Goal: Task Accomplishment & Management: Use online tool/utility

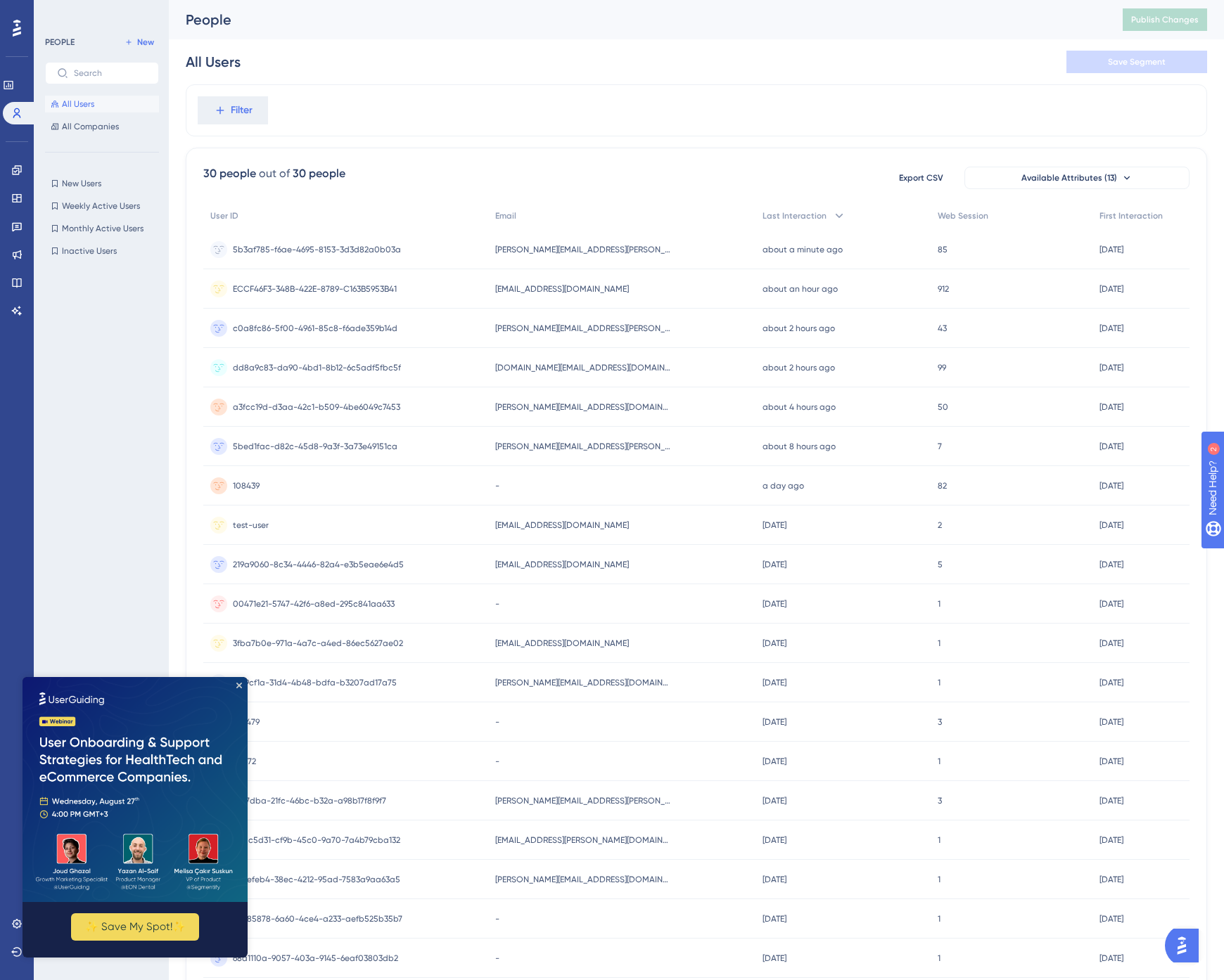
click at [941, 50] on div "All Users Save Segment" at bounding box center [696, 62] width 1021 height 45
click at [16, 167] on icon at bounding box center [15, 169] width 9 height 9
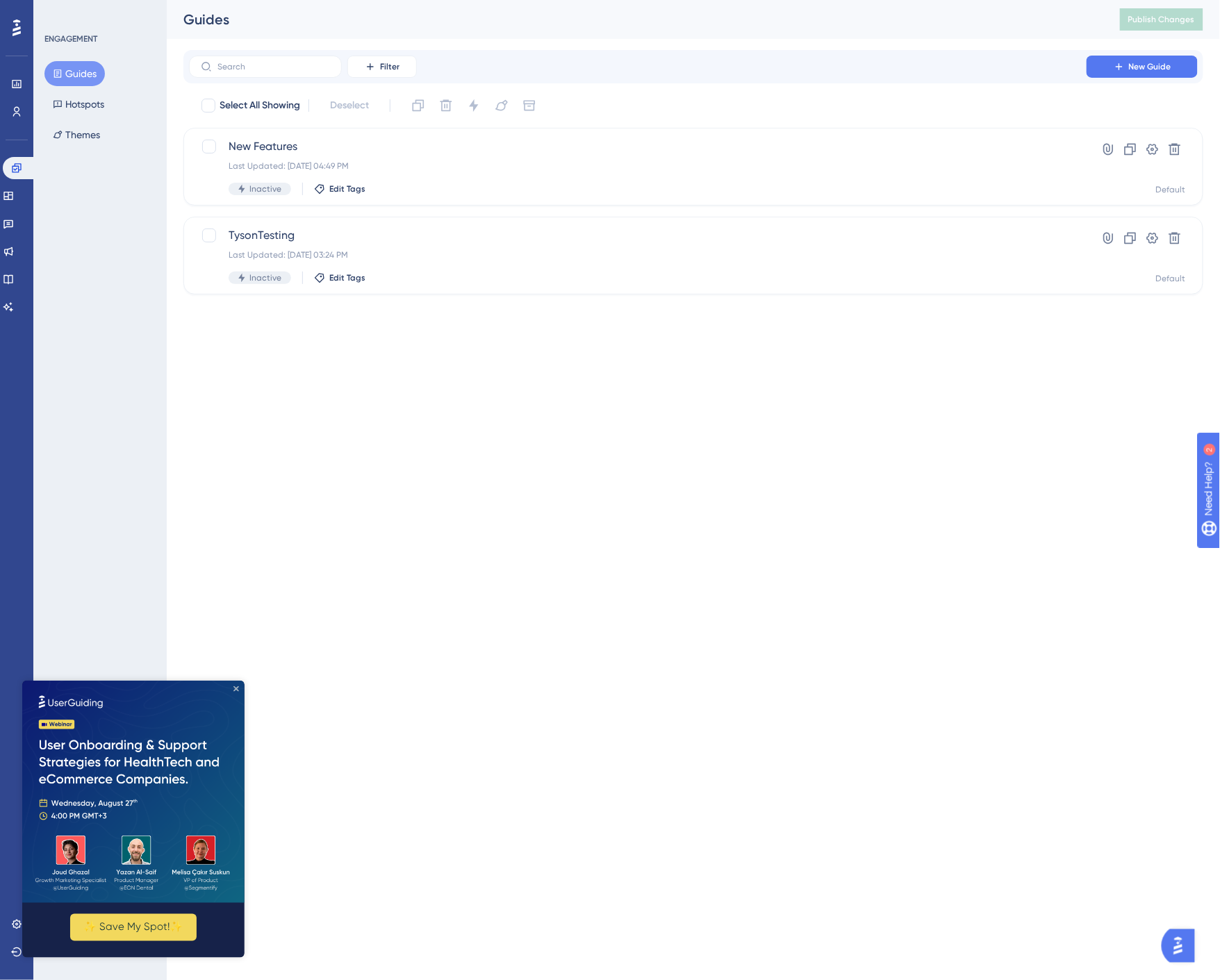
click at [238, 688] on icon "Close Preview" at bounding box center [236, 688] width 6 height 6
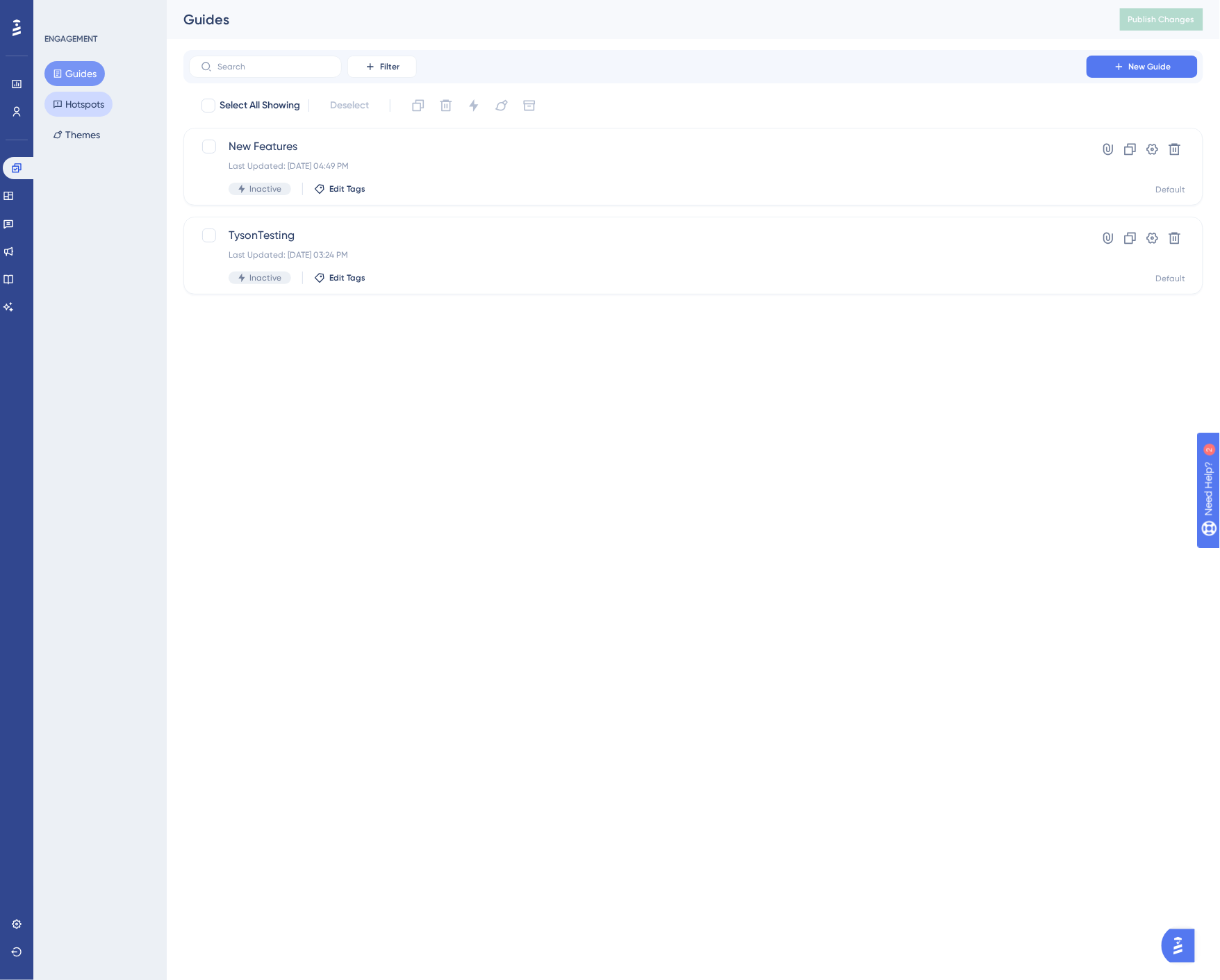
click at [95, 103] on button "Hotspots" at bounding box center [78, 104] width 68 height 25
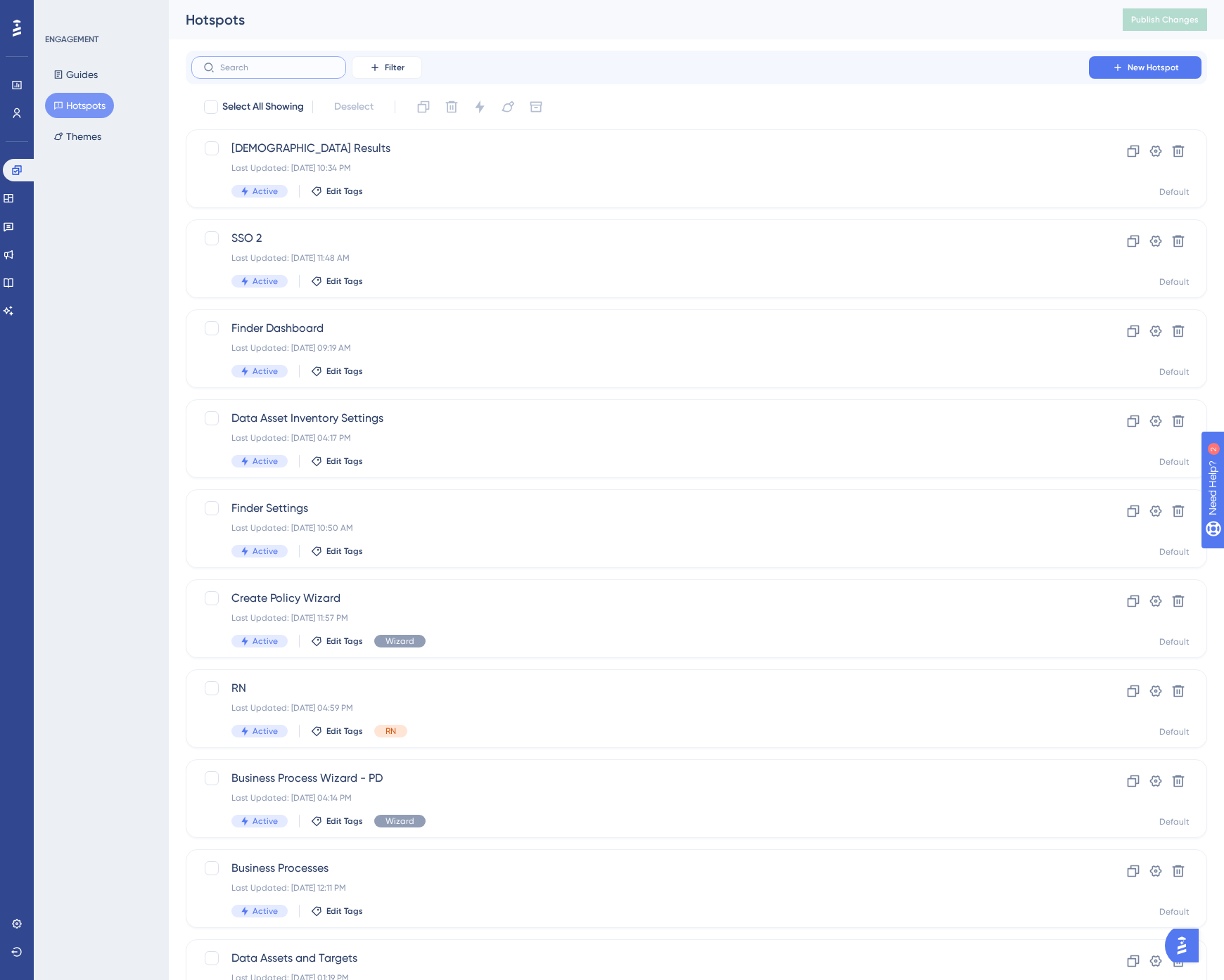
click at [277, 69] on input "text" at bounding box center [277, 68] width 114 height 10
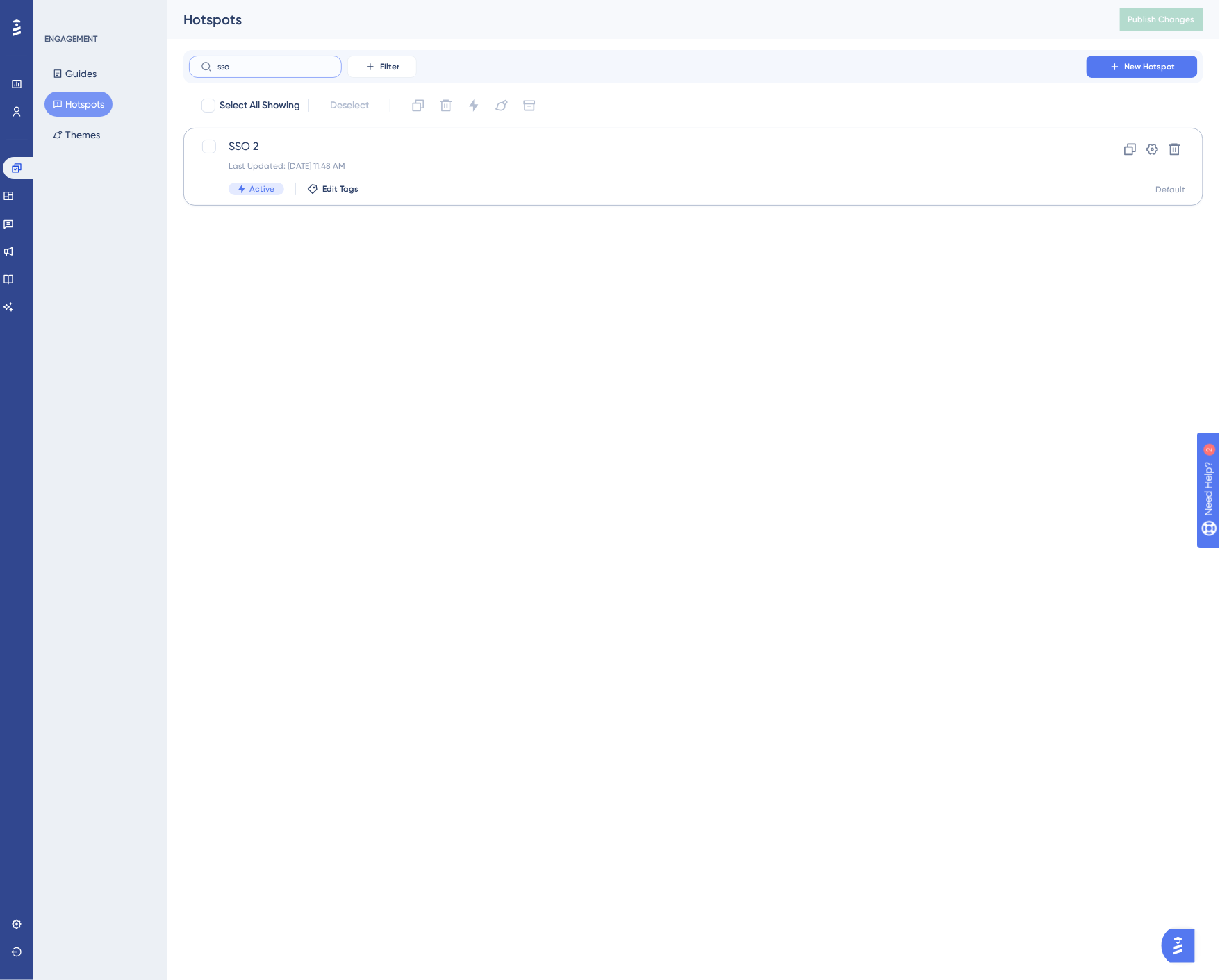
type input "sso"
click at [307, 161] on div "Last Updated: [DATE] 11:48 AM" at bounding box center [637, 166] width 818 height 11
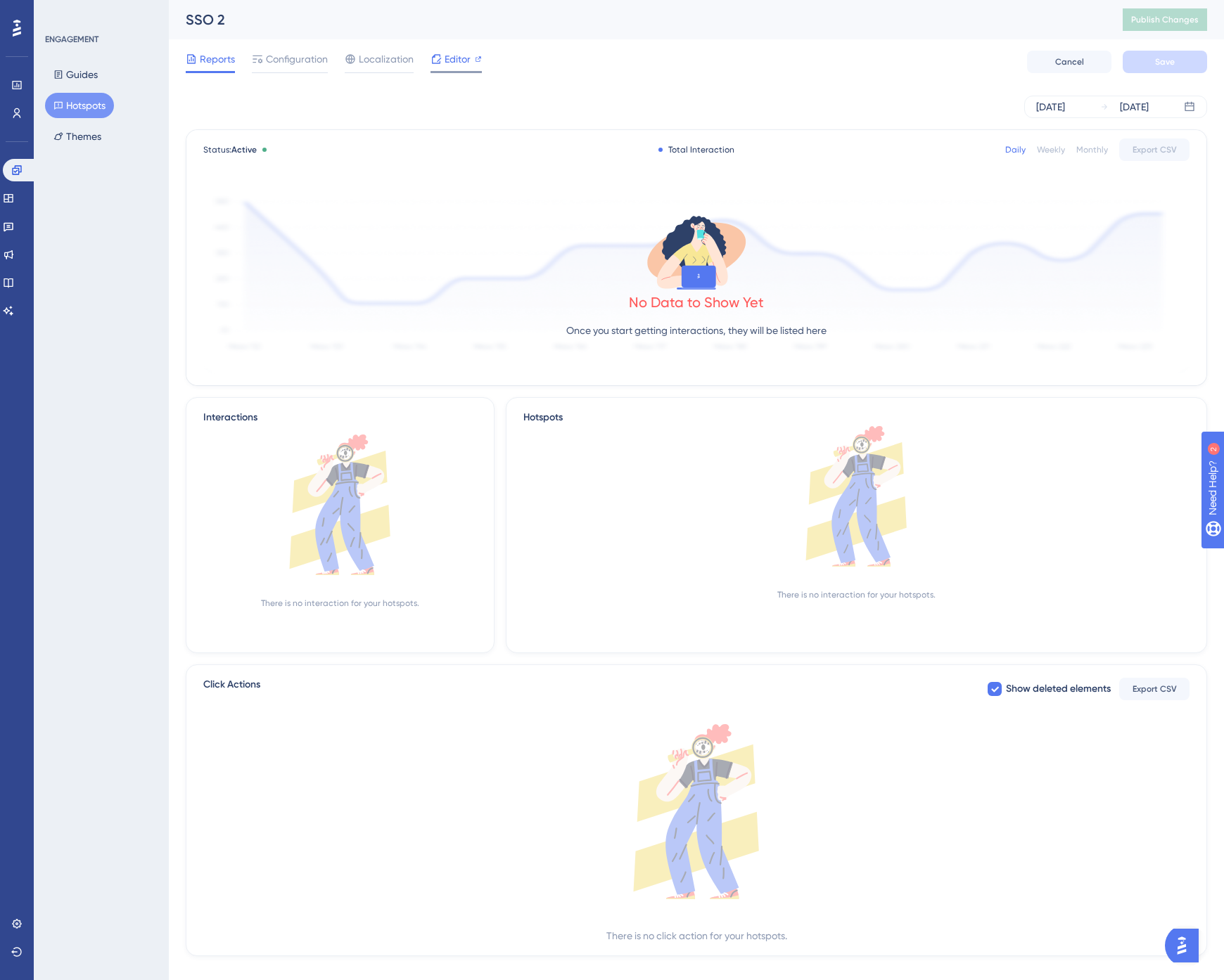
click at [462, 50] on span "Editor" at bounding box center [457, 58] width 26 height 16
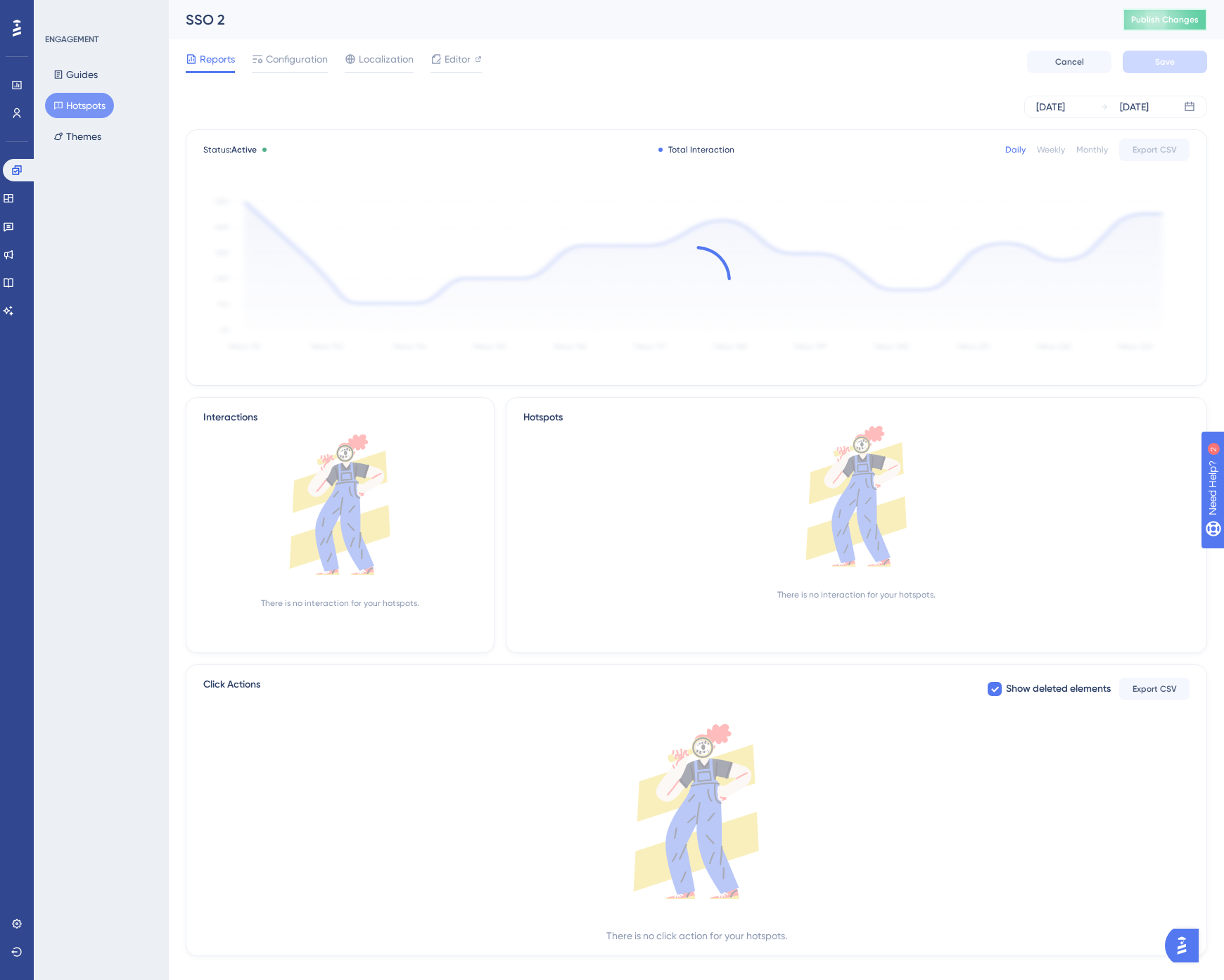
click at [1163, 18] on span "Publish Changes" at bounding box center [1165, 20] width 68 height 12
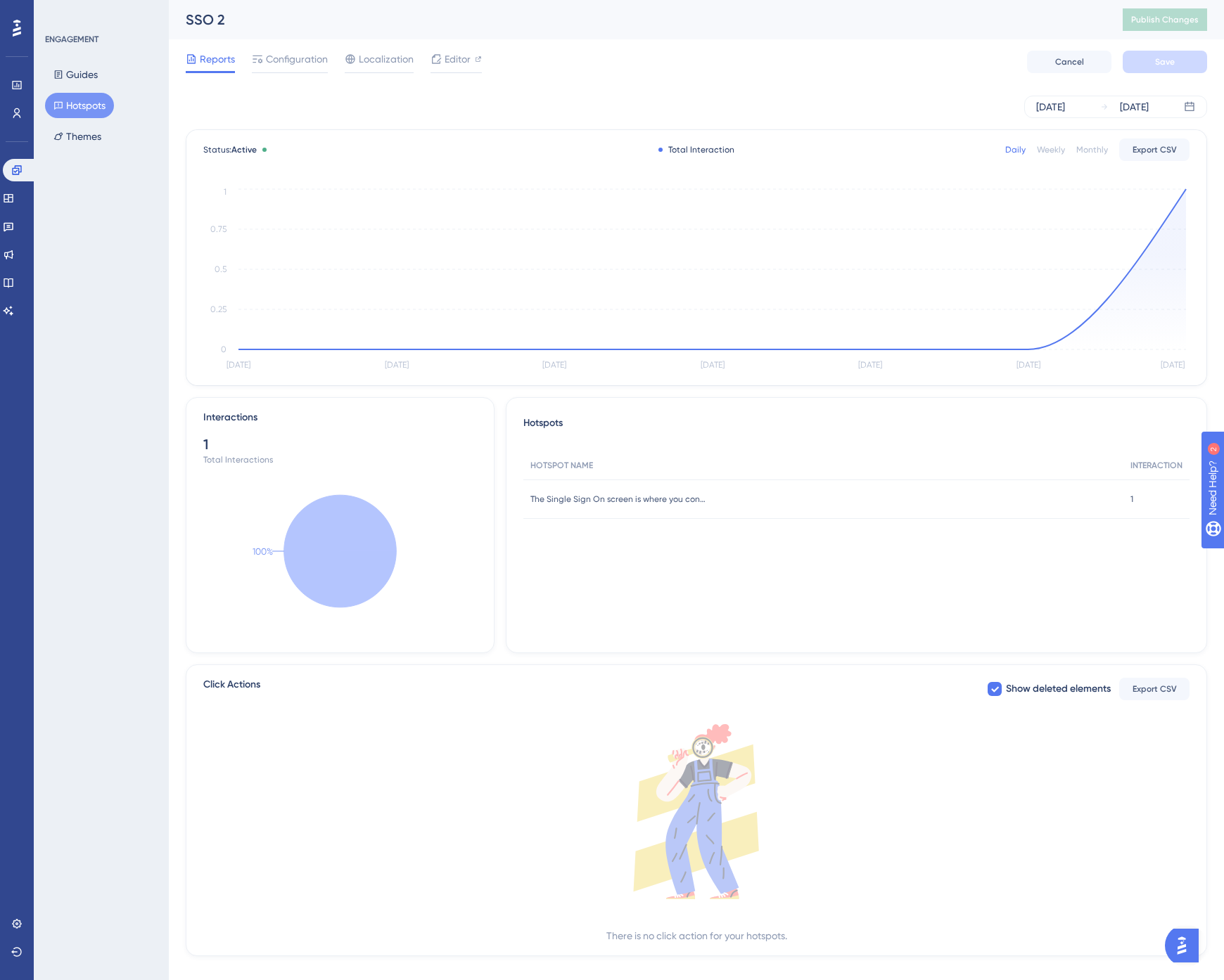
click at [717, 40] on div "Reports Configuration Localization Editor Cancel Save" at bounding box center [696, 62] width 1021 height 45
click at [86, 103] on button "Hotspots" at bounding box center [79, 105] width 69 height 25
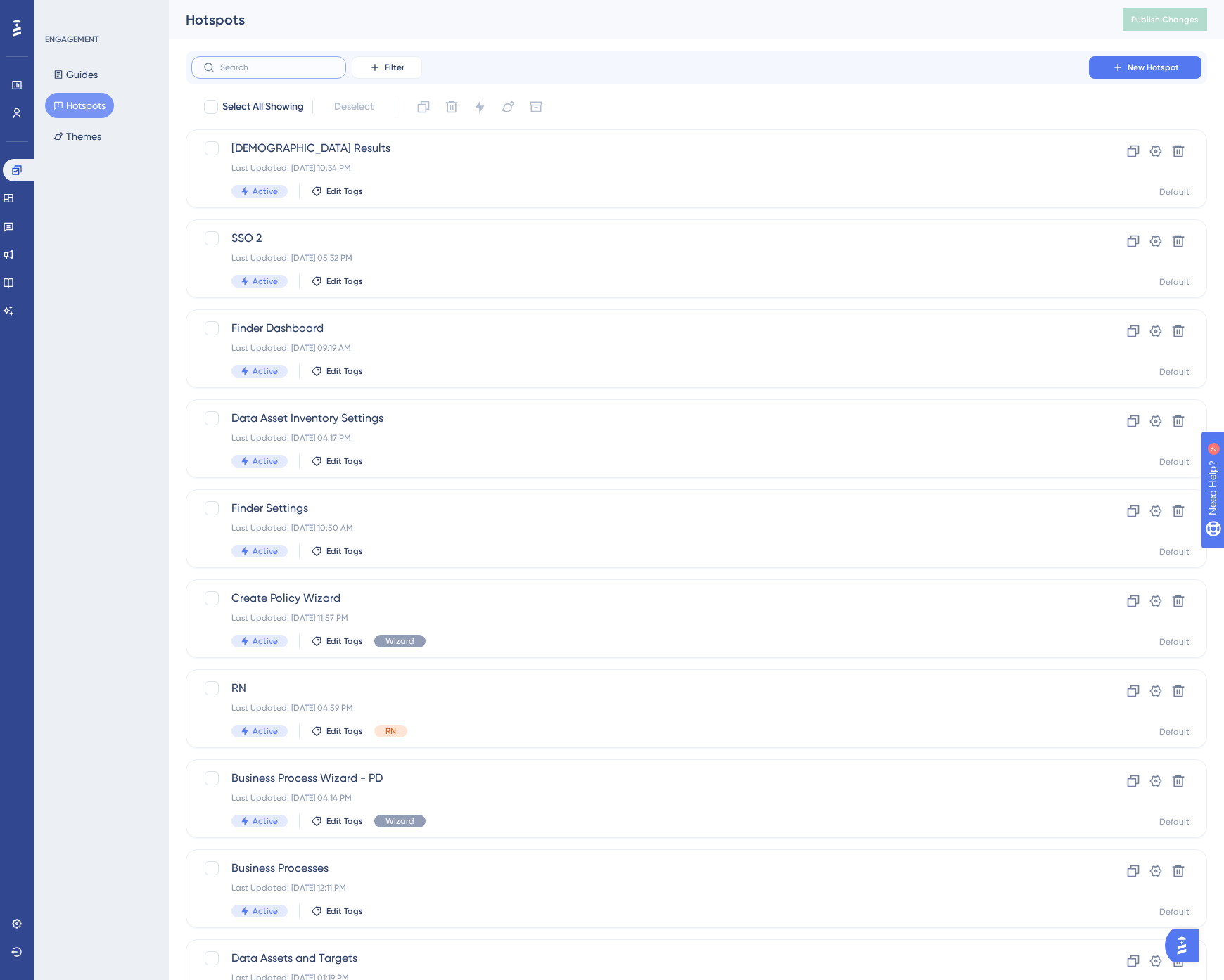
click at [267, 68] on input "text" at bounding box center [277, 68] width 114 height 10
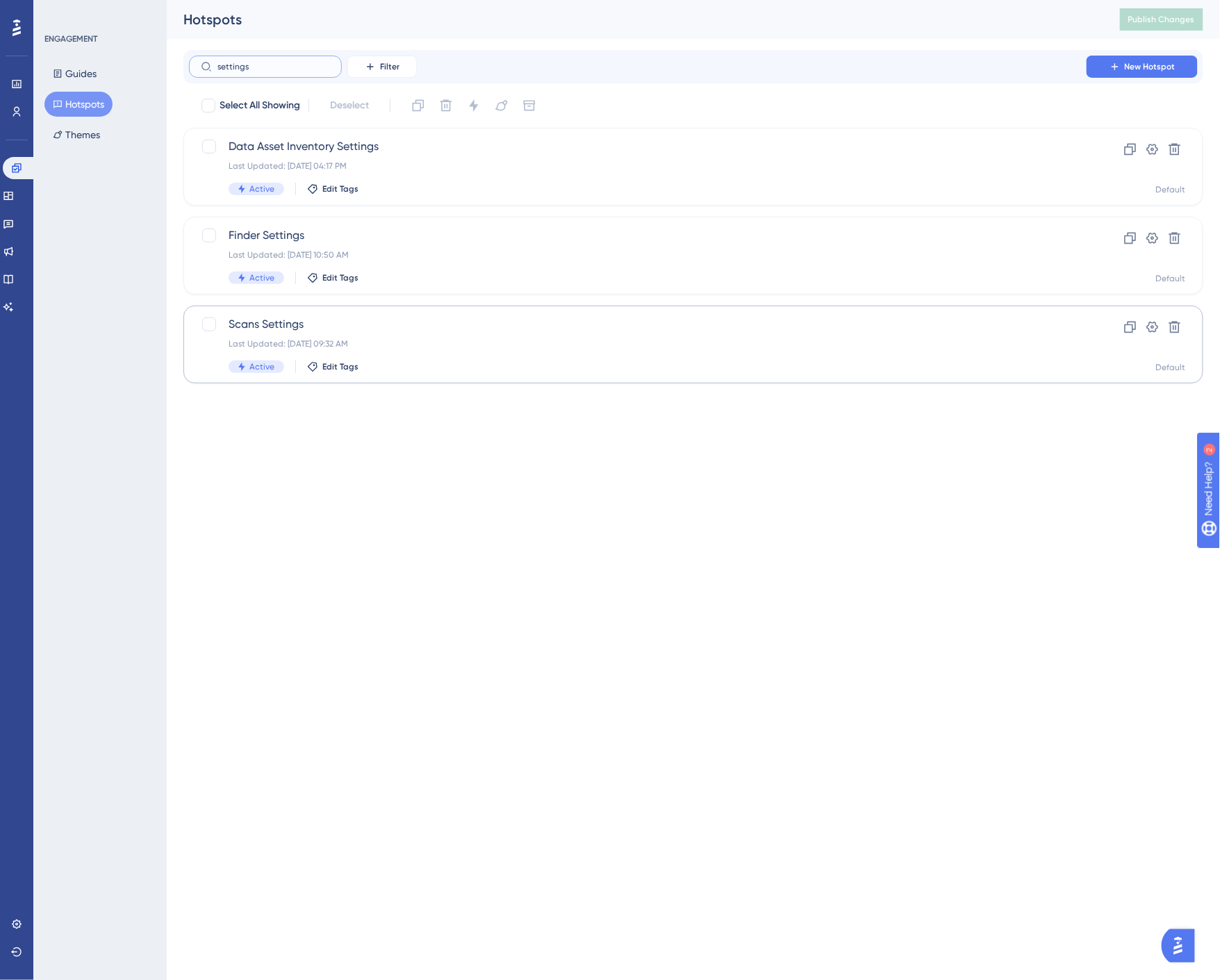
type input "settings"
click at [313, 318] on span "Scans Settings" at bounding box center [637, 323] width 818 height 16
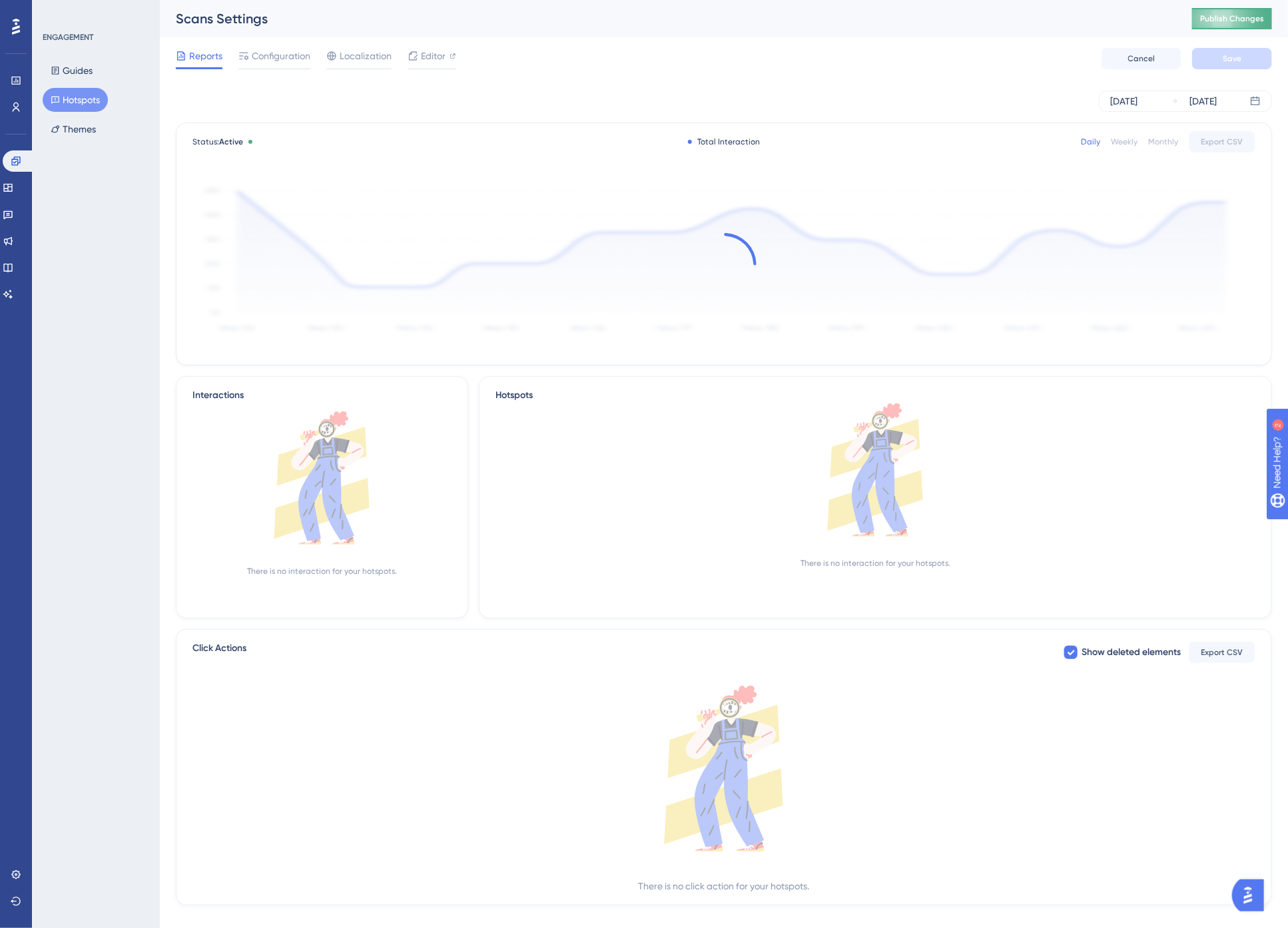
click at [1169, 23] on span "Publish Changes" at bounding box center [1232, 19] width 64 height 11
click at [1169, 22] on span "Publish Changes" at bounding box center [1232, 19] width 64 height 11
click at [1169, 28] on button "Publish Changes" at bounding box center [1231, 18] width 80 height 21
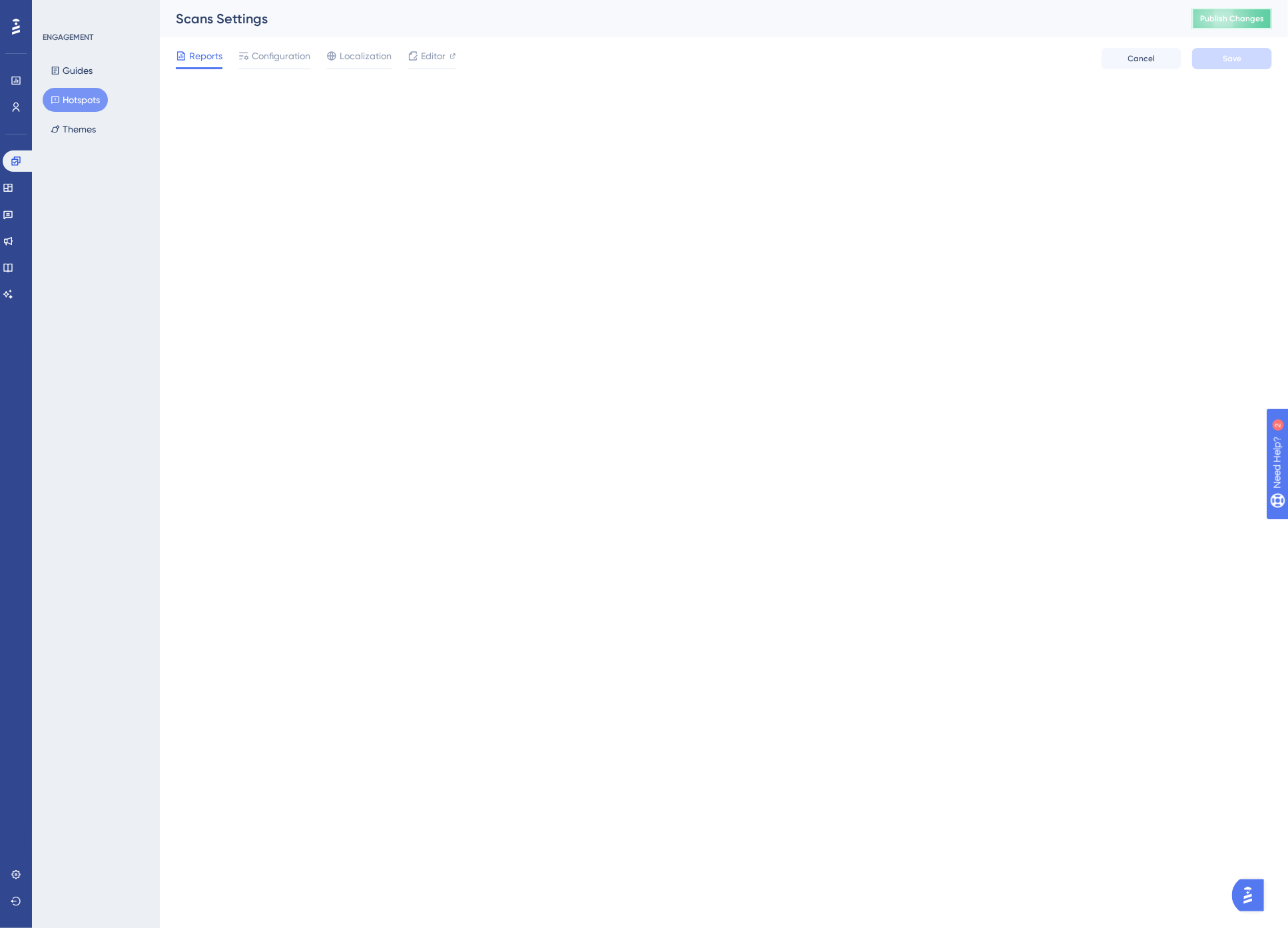
click at [1169, 12] on button "Publish Changes" at bounding box center [1231, 18] width 80 height 21
click at [1169, 20] on span "Publish Changes" at bounding box center [1243, 19] width 64 height 11
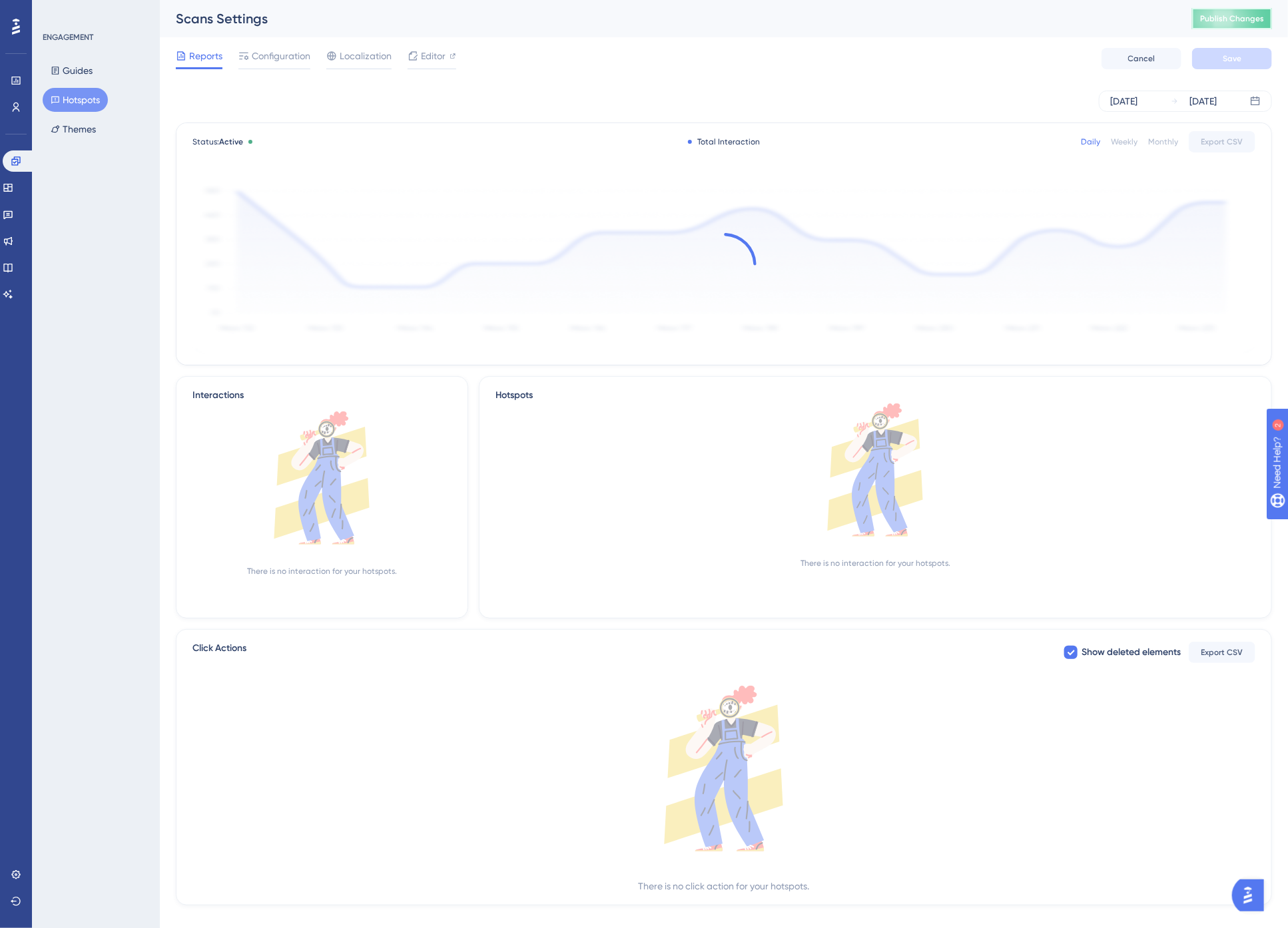
click at [1169, 23] on span "Publish Changes" at bounding box center [1232, 19] width 64 height 11
click at [1169, 24] on button "Publish Changes" at bounding box center [1231, 18] width 80 height 21
click at [1169, 25] on button "Publish Changes" at bounding box center [1231, 18] width 80 height 21
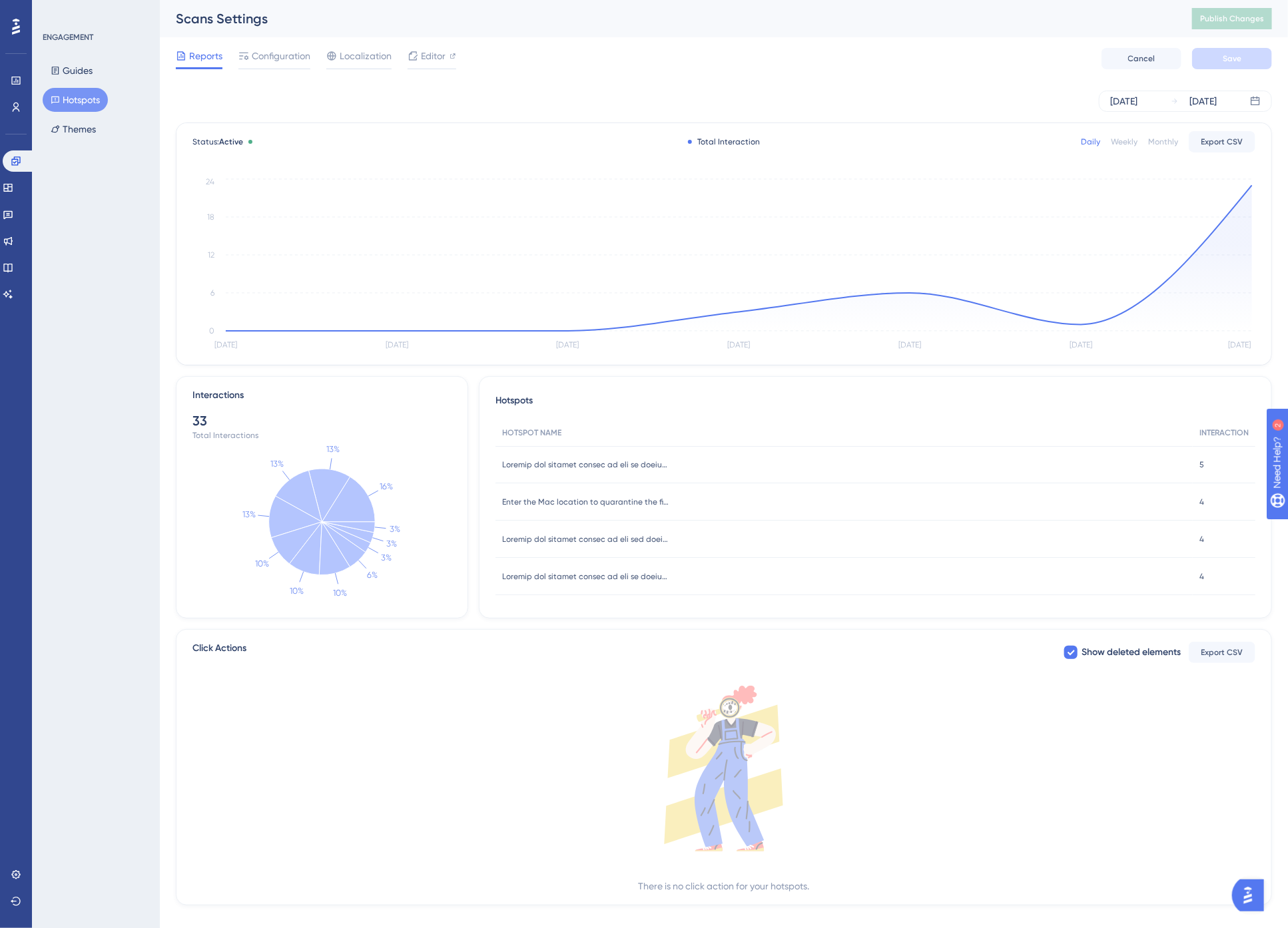
click at [1121, 140] on div "Weekly" at bounding box center [1124, 142] width 27 height 11
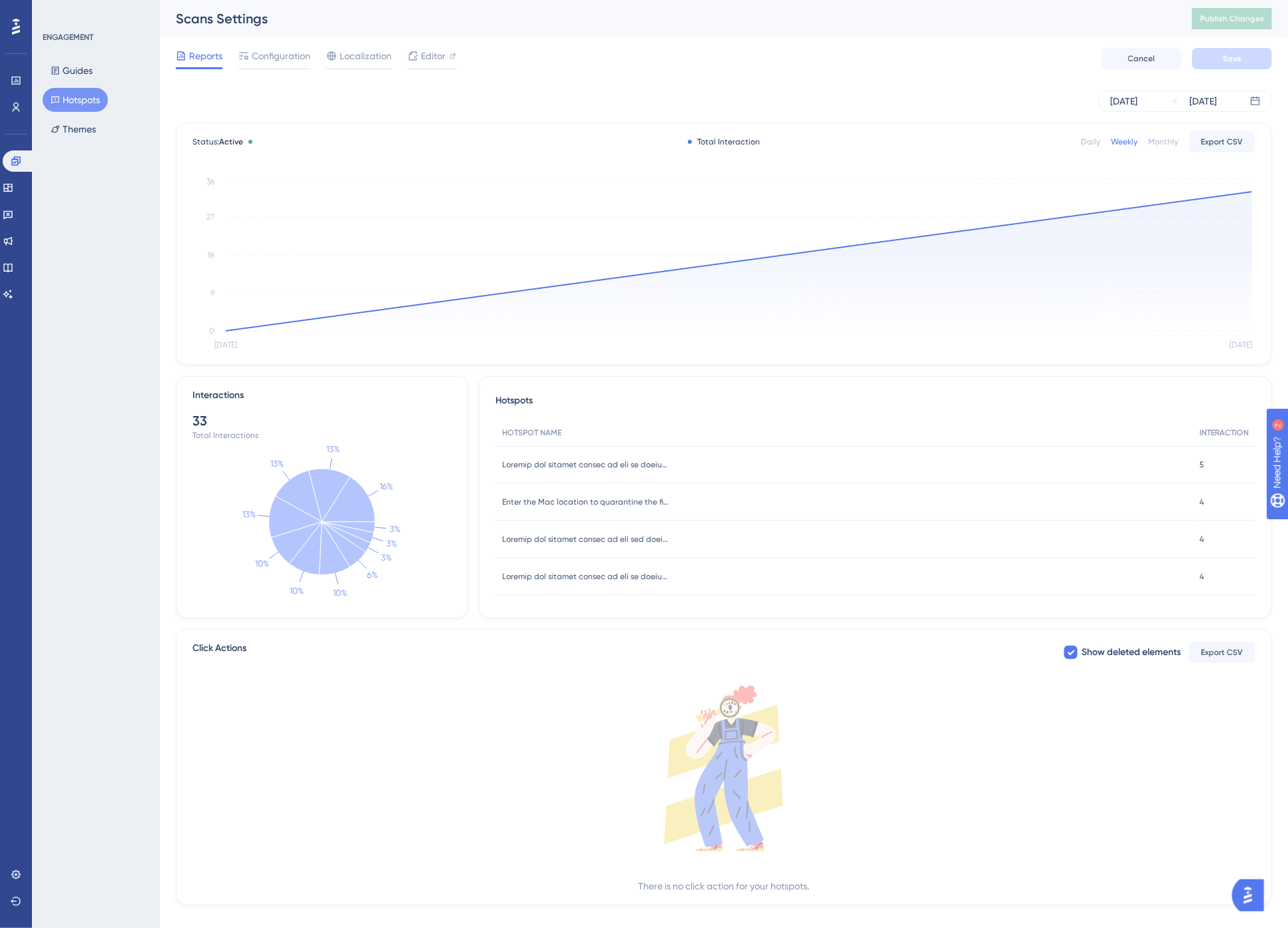
click at [1164, 142] on div "Monthly" at bounding box center [1163, 142] width 30 height 11
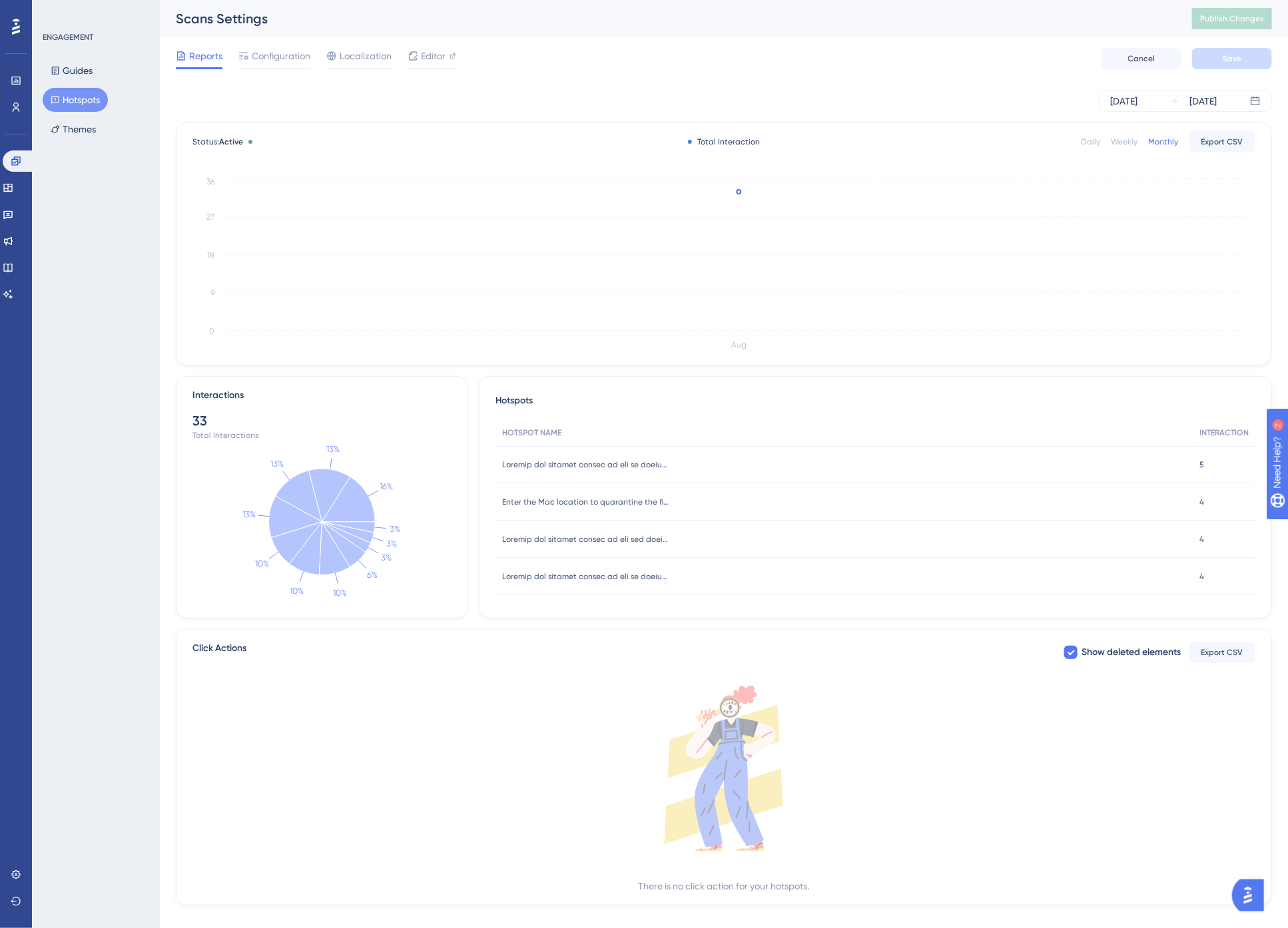
click at [1129, 143] on div "Weekly" at bounding box center [1124, 142] width 27 height 11
